Goal: Information Seeking & Learning: Find specific fact

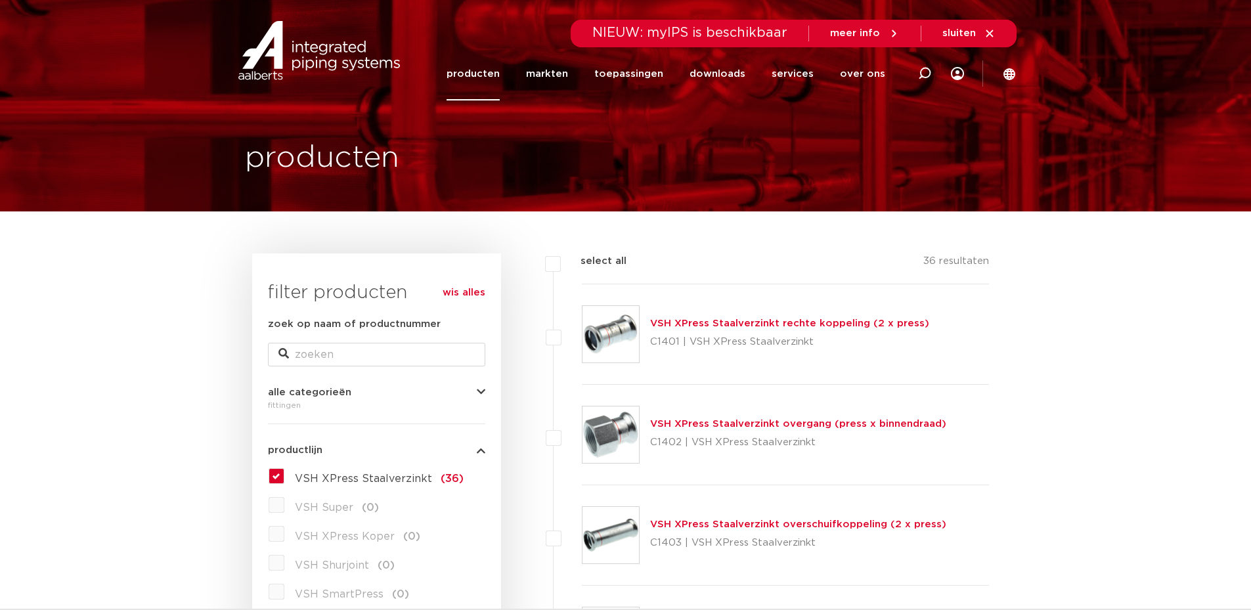
click at [700, 425] on link "VSH XPress Staalverzinkt overgang (press x binnendraad)" at bounding box center [798, 424] width 296 height 10
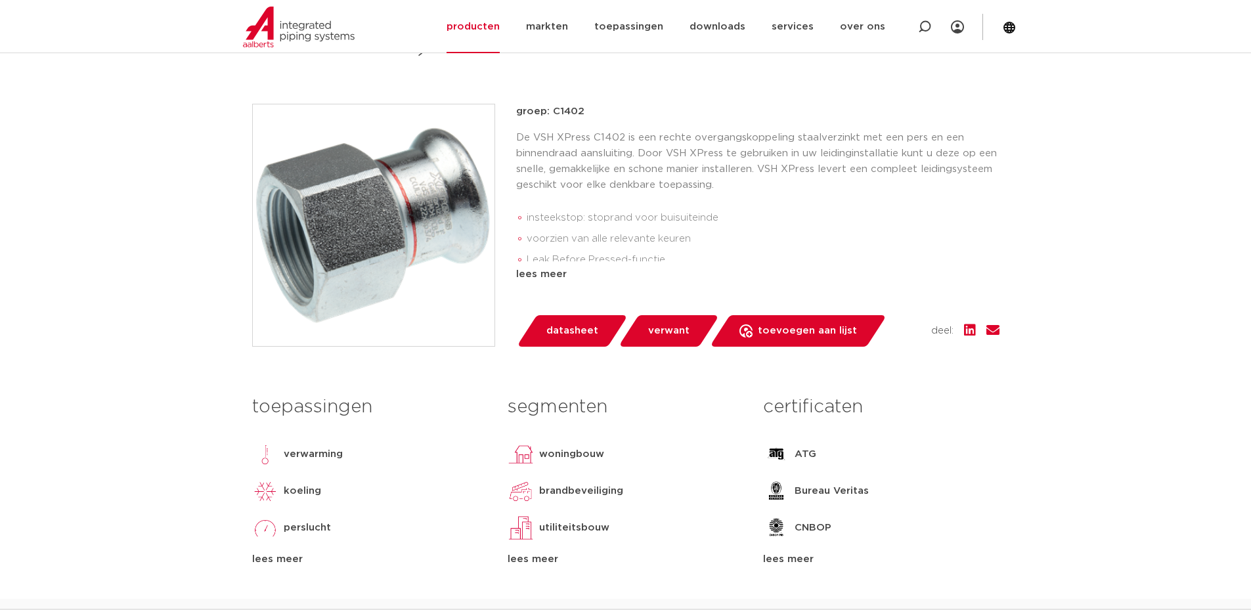
scroll to position [263, 0]
click at [557, 269] on div "lees meer" at bounding box center [758, 275] width 484 height 16
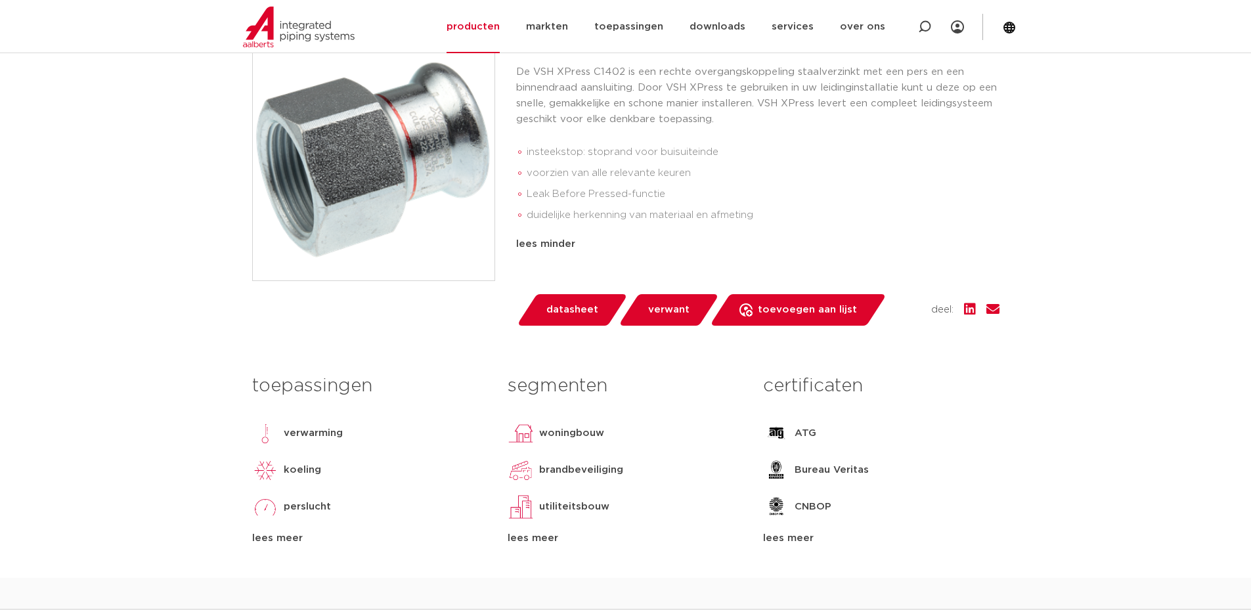
scroll to position [0, 0]
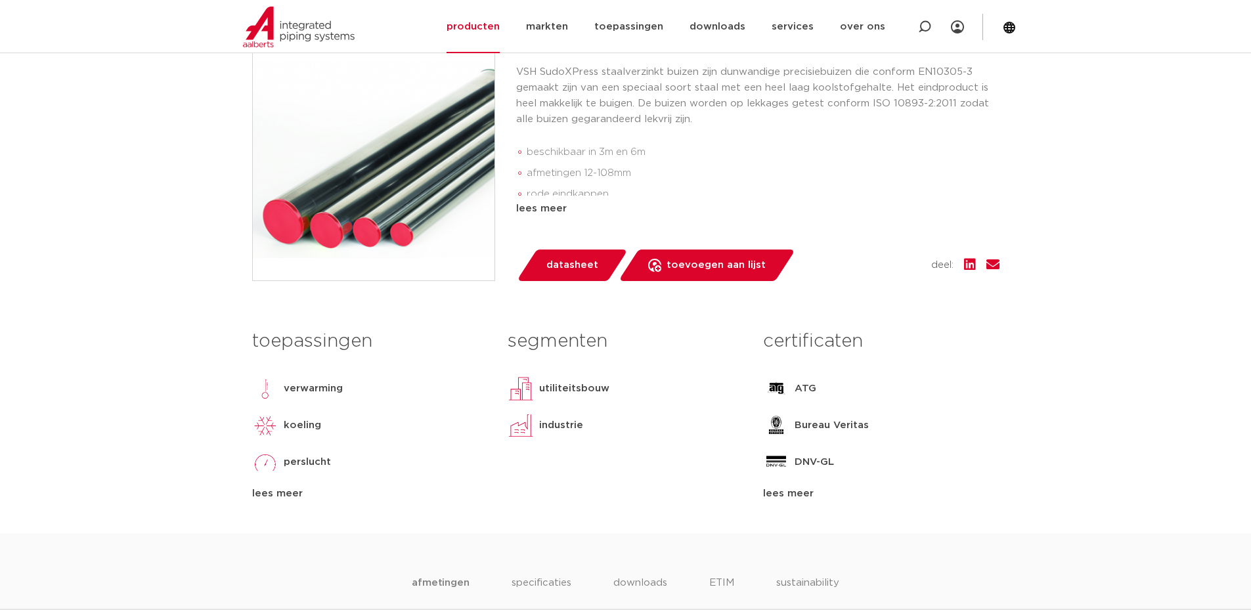
scroll to position [197, 0]
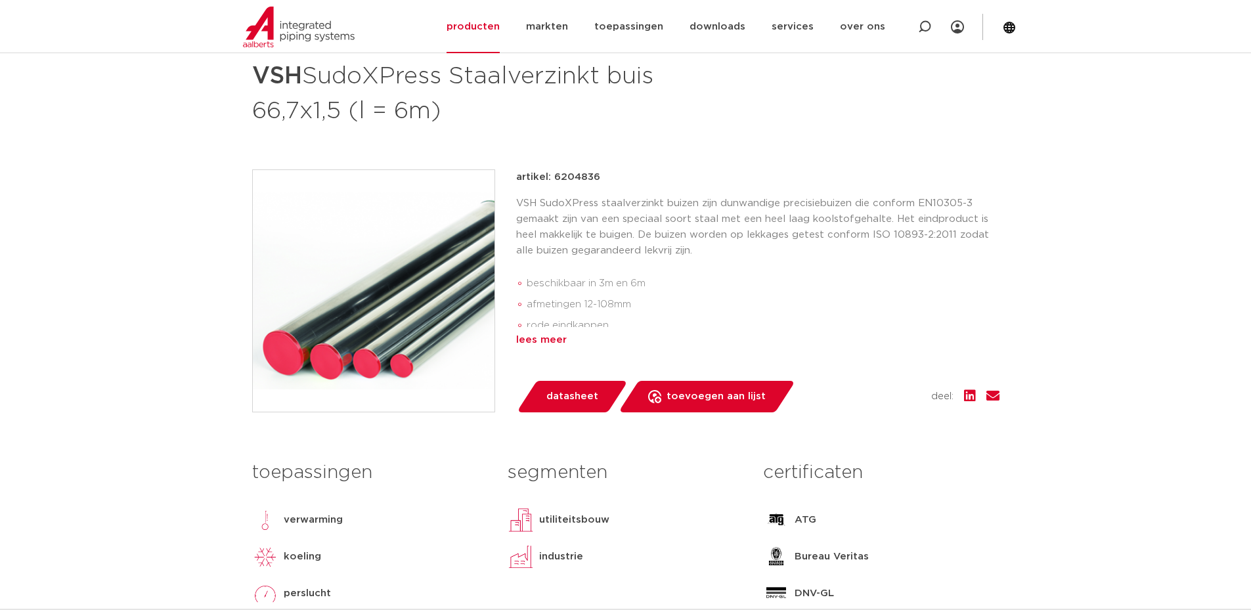
click at [542, 333] on div "lees meer" at bounding box center [758, 340] width 484 height 16
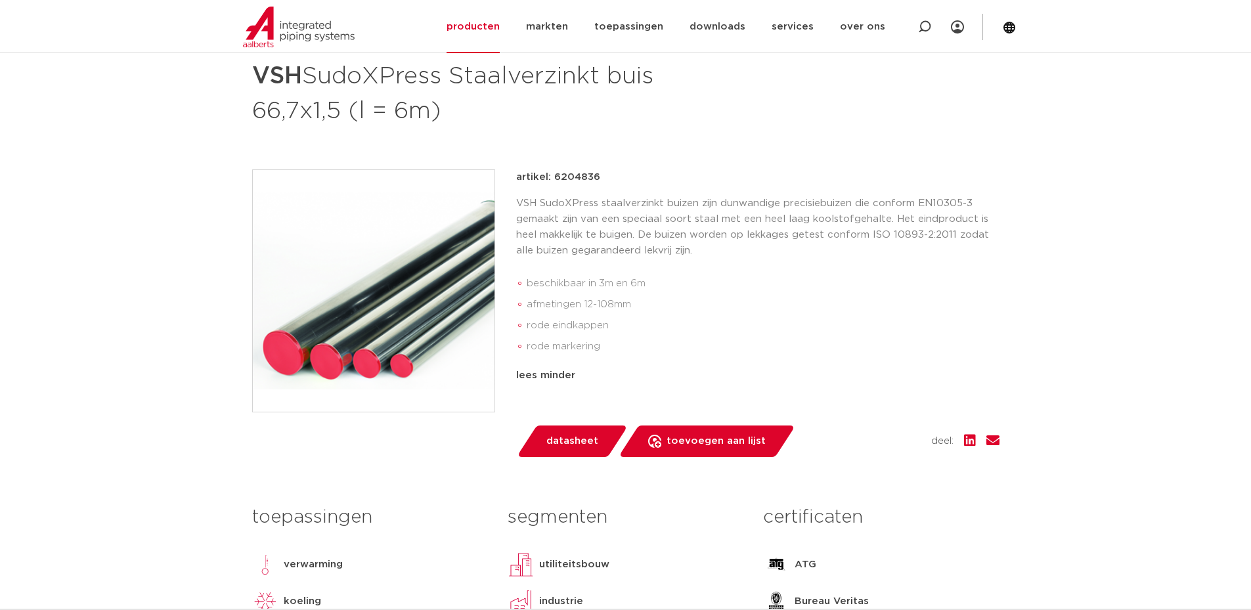
click at [548, 449] on span "datasheet" at bounding box center [573, 441] width 52 height 21
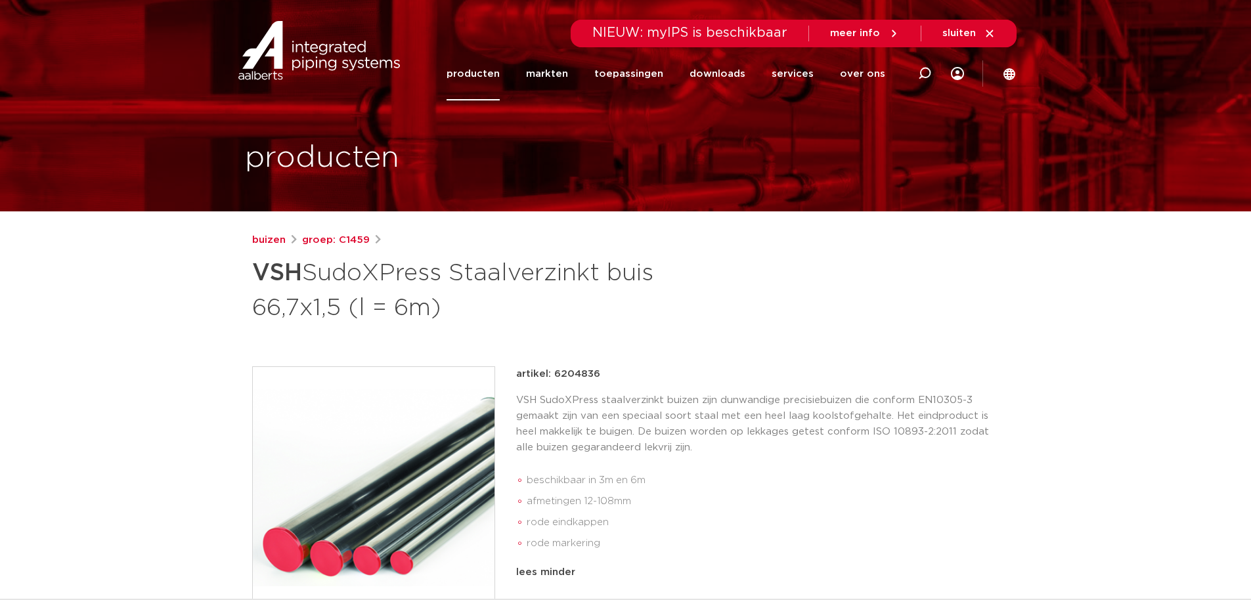
scroll to position [526, 0]
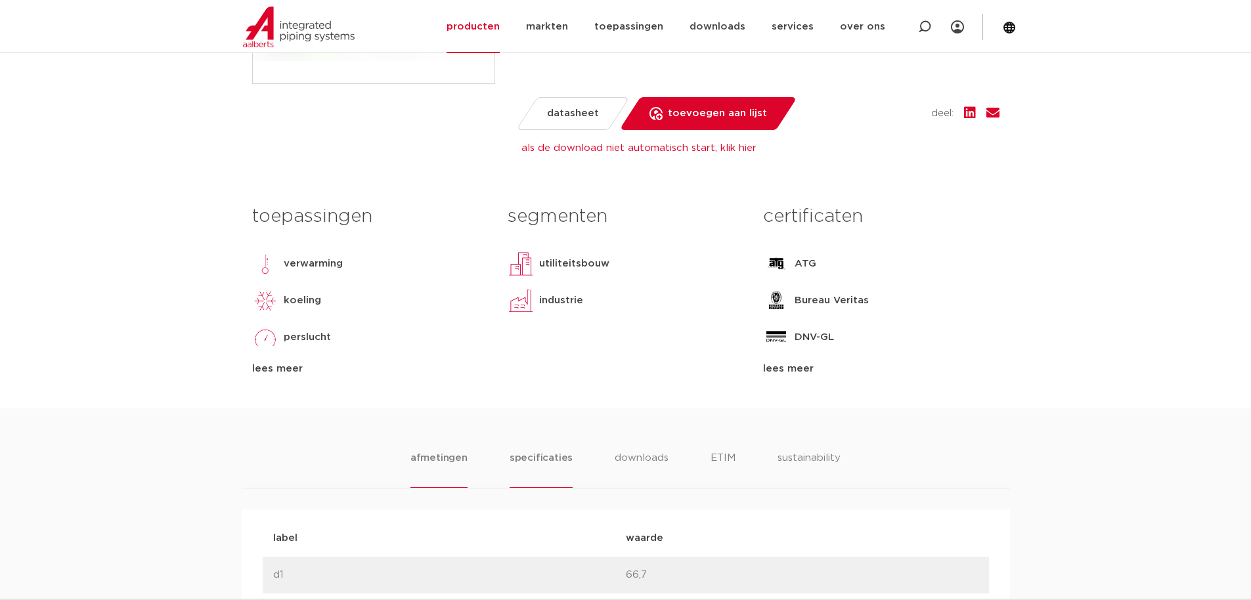
click at [552, 462] on li "specificaties" at bounding box center [541, 469] width 63 height 37
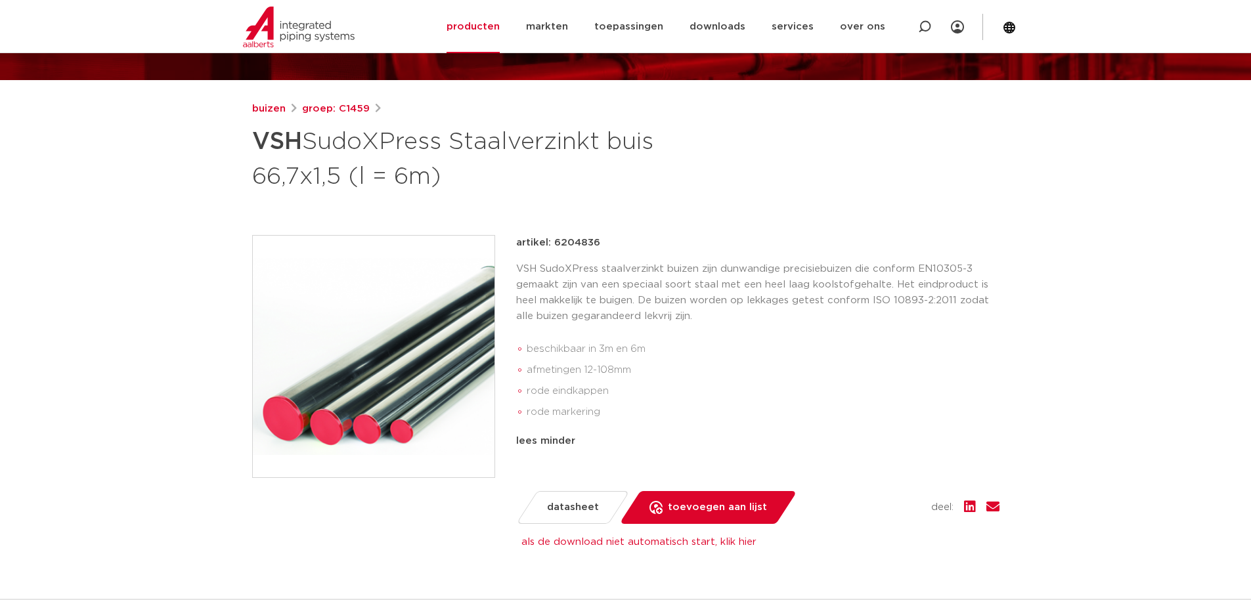
scroll to position [0, 0]
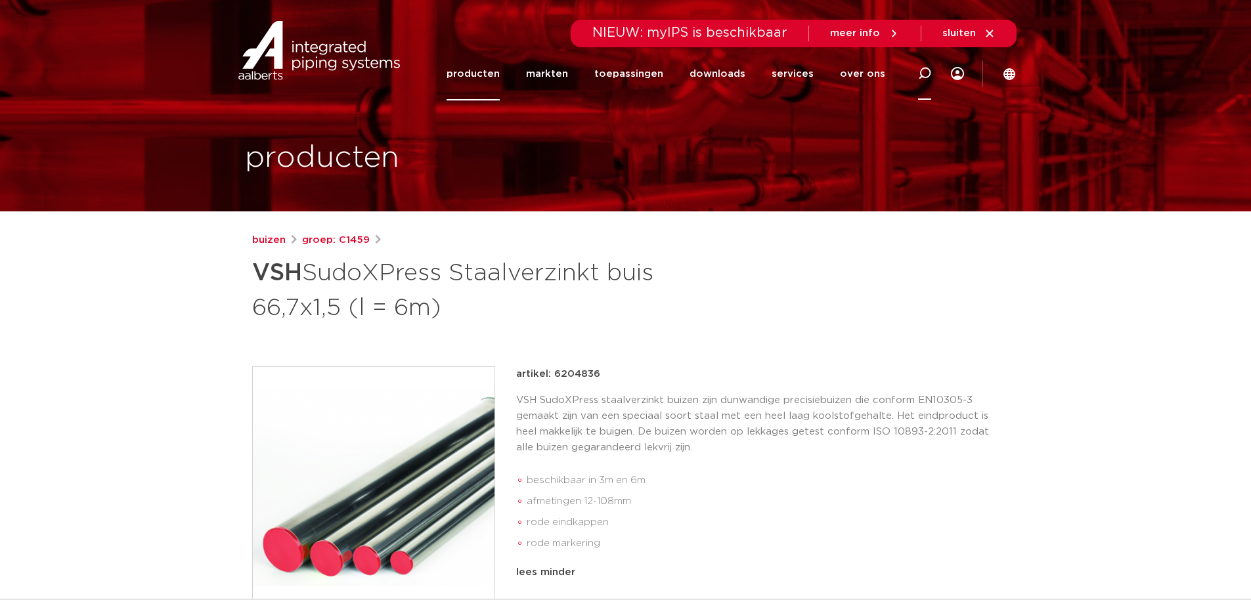
click at [924, 78] on icon at bounding box center [925, 74] width 16 height 16
type input "66.7"
click button "Zoeken" at bounding box center [0, 0] width 0 height 0
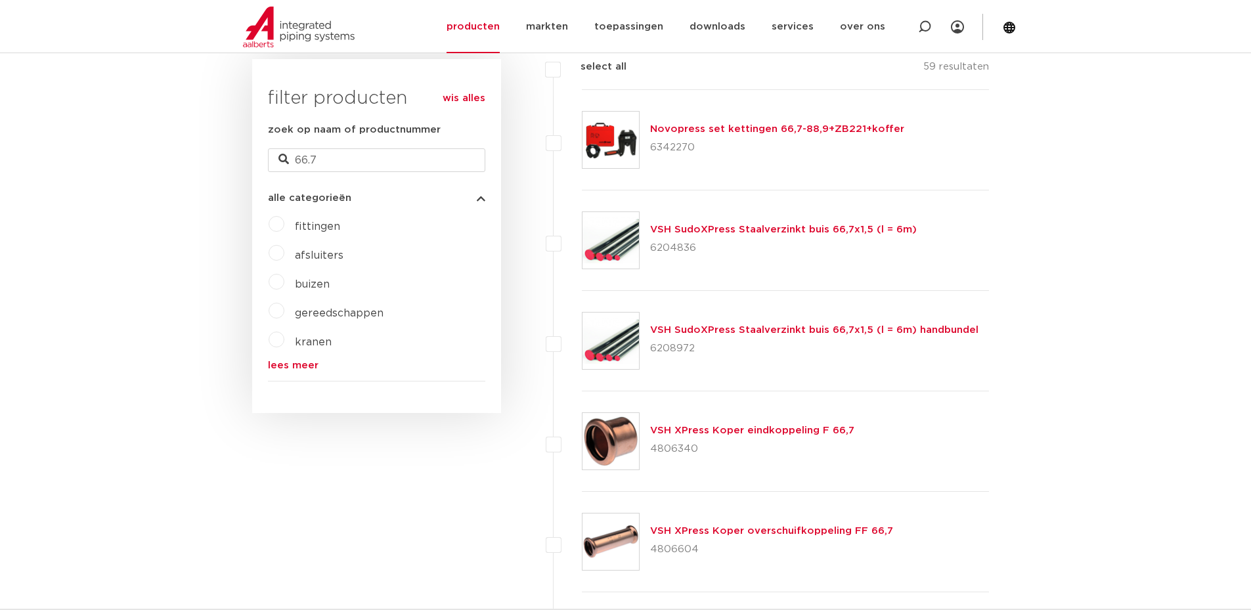
scroll to position [591, 0]
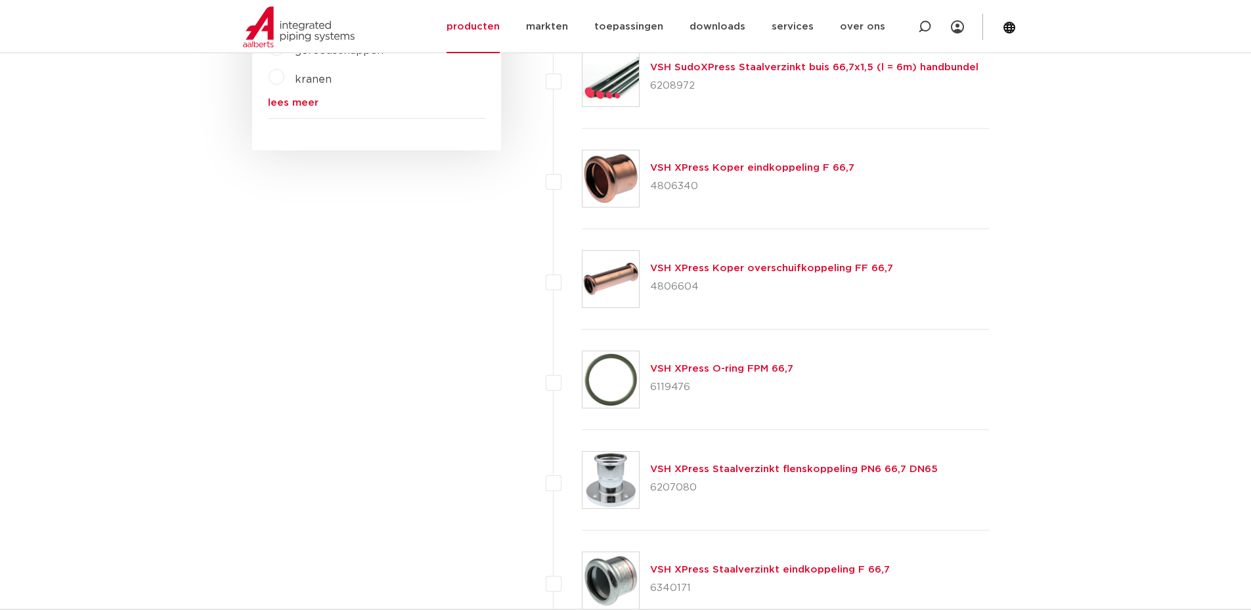
click at [679, 574] on link "VSH XPress Staalverzinkt eindkoppeling F 66,7" at bounding box center [770, 570] width 240 height 10
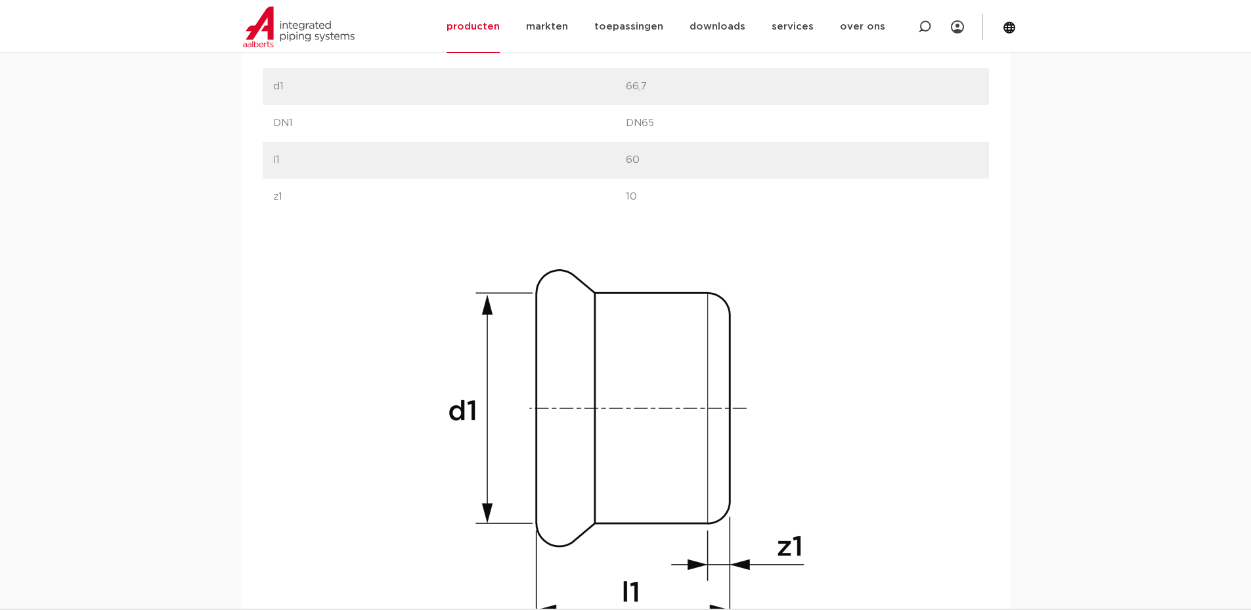
scroll to position [788, 0]
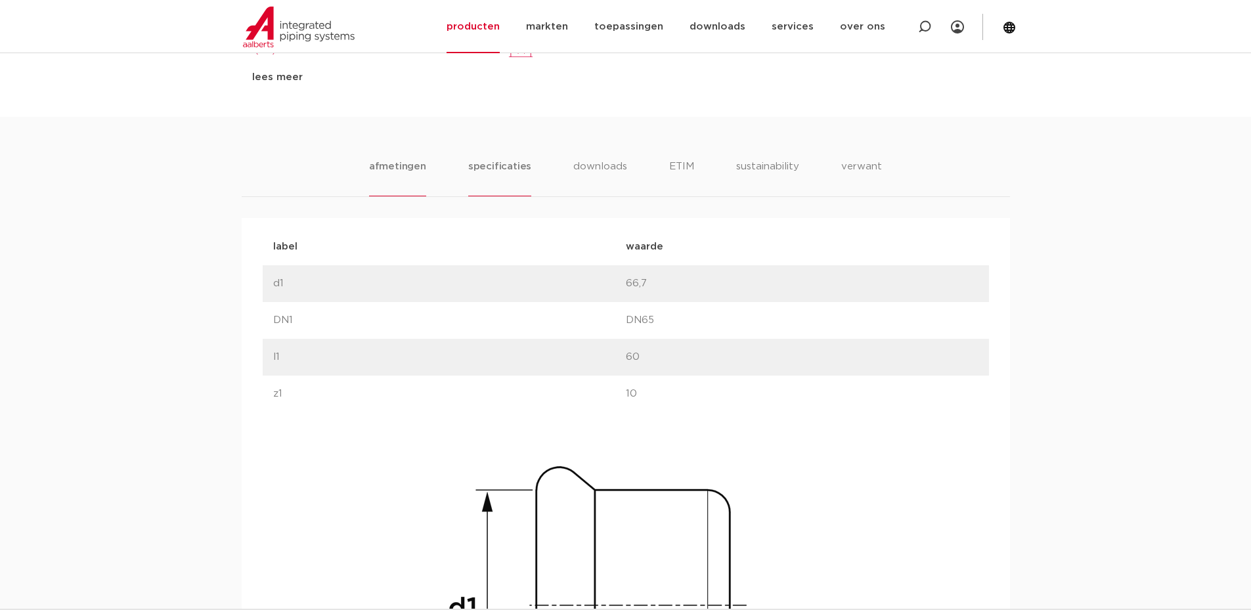
click at [529, 175] on li "specificaties" at bounding box center [499, 177] width 63 height 37
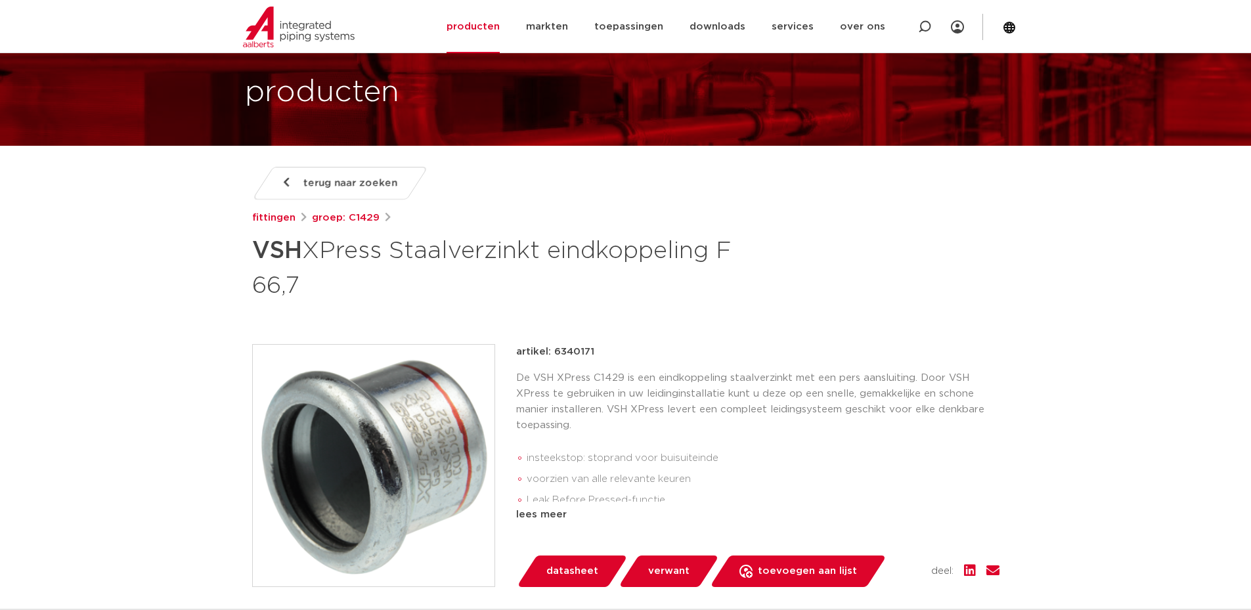
scroll to position [131, 0]
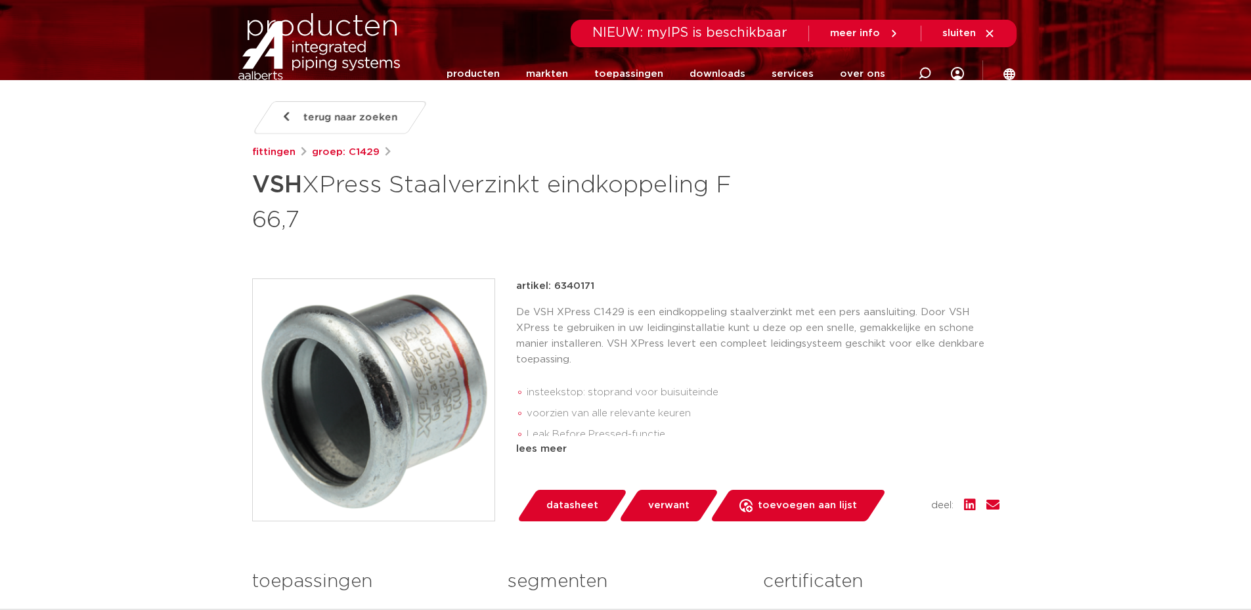
scroll to position [131, 0]
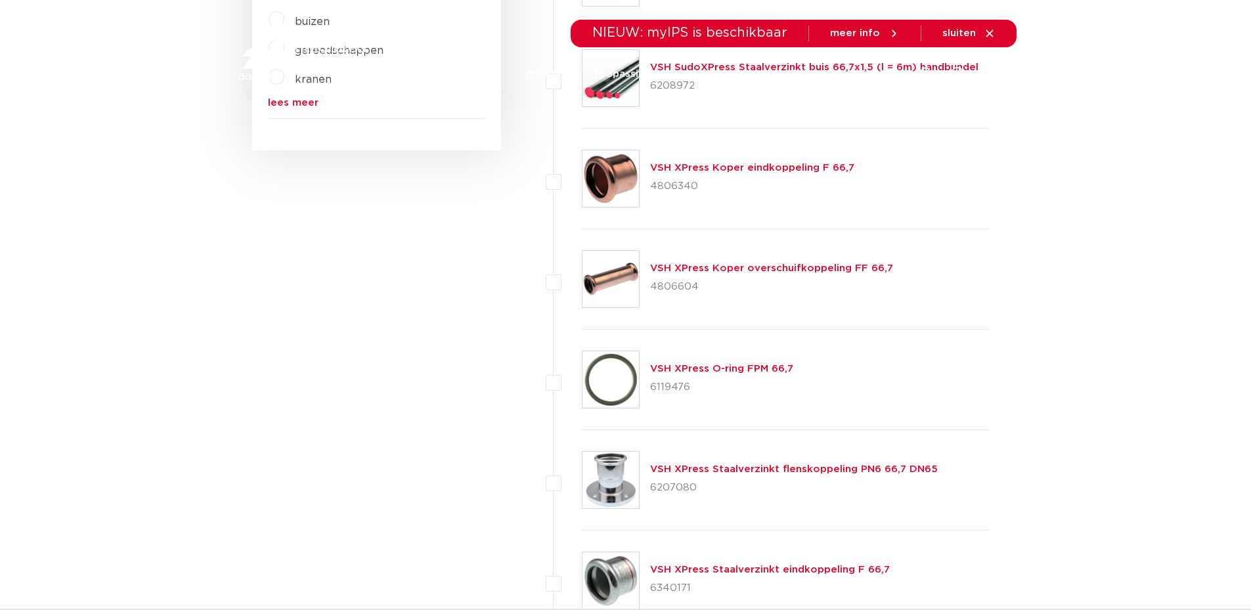
scroll to position [591, 0]
